Goal: Transaction & Acquisition: Purchase product/service

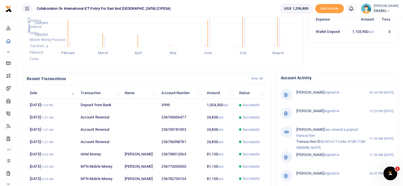
scroll to position [155, 0]
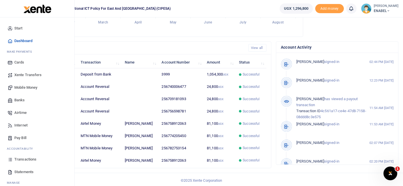
click at [21, 87] on span "Mobile Money" at bounding box center [25, 88] width 23 height 6
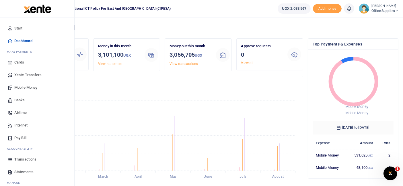
click at [33, 87] on span "Mobile Money" at bounding box center [25, 88] width 23 height 6
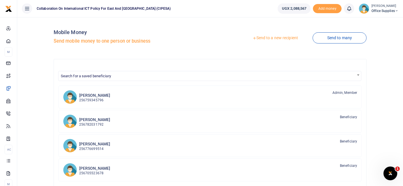
click at [281, 38] on link "Send to a new recipient" at bounding box center [275, 38] width 75 height 10
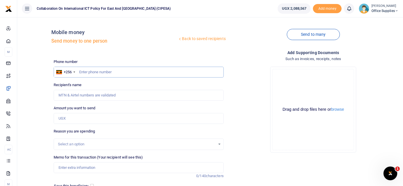
click at [110, 72] on input "text" at bounding box center [139, 72] width 170 height 11
type input "0751110019"
type input "[PERSON_NAME]"
type input "0751110019"
click at [74, 118] on input "Amount you want to send" at bounding box center [139, 118] width 170 height 11
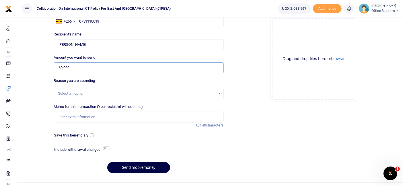
scroll to position [61, 0]
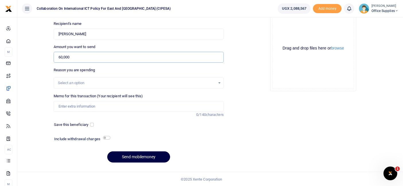
type input "60,000"
click at [218, 81] on div "Select an option" at bounding box center [139, 83] width 170 height 6
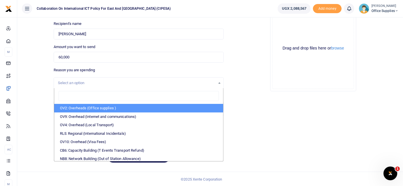
click at [106, 111] on li "OV2: Overheads (Office supplies )" at bounding box center [138, 108] width 169 height 9
select select "45"
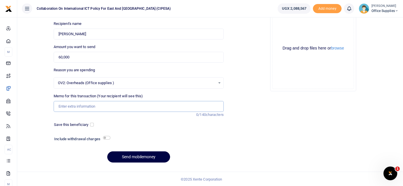
click at [90, 106] on input "Memo for this transaction (Your recipient will see this)" at bounding box center [139, 106] width 170 height 11
type input "Local transport fee Refund"
click at [91, 125] on input "checkbox" at bounding box center [92, 125] width 4 height 4
checkbox input "true"
click at [142, 158] on button "Send mobilemoney" at bounding box center [138, 157] width 63 height 11
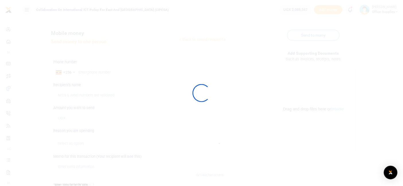
scroll to position [61, 0]
